Goal: Transaction & Acquisition: Purchase product/service

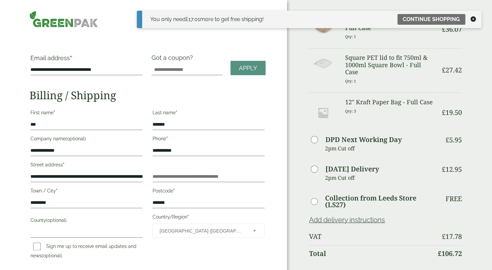
click at [286, 92] on div "**********" at bounding box center [143, 232] width 287 height 464
click at [472, 19] on icon at bounding box center [472, 18] width 5 height 5
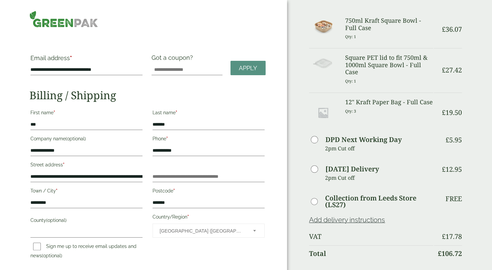
drag, startPoint x: 489, startPoint y: 177, endPoint x: 494, endPoint y: 179, distance: 6.1
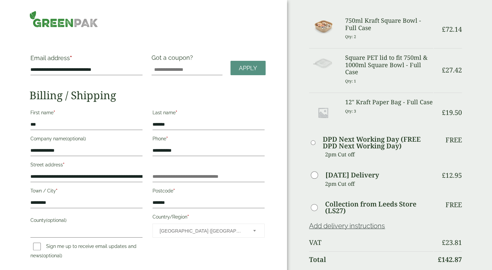
scroll to position [236, 0]
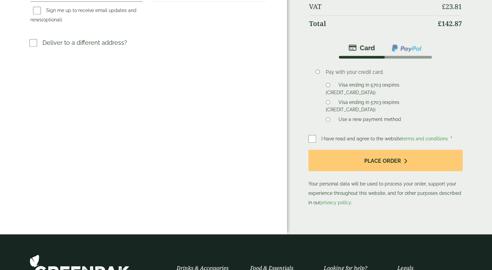
click at [349, 100] on label "Visa ending in 5703 (expires [CREDIT_CARD_DATA])" at bounding box center [362, 107] width 74 height 15
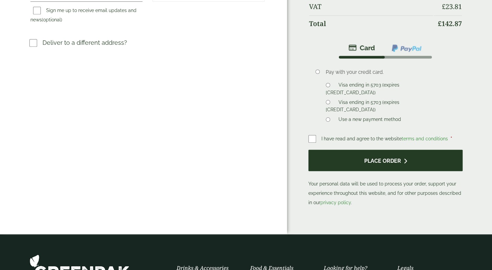
click at [345, 153] on button "Place order" at bounding box center [385, 161] width 154 height 22
